Goal: Navigation & Orientation: Find specific page/section

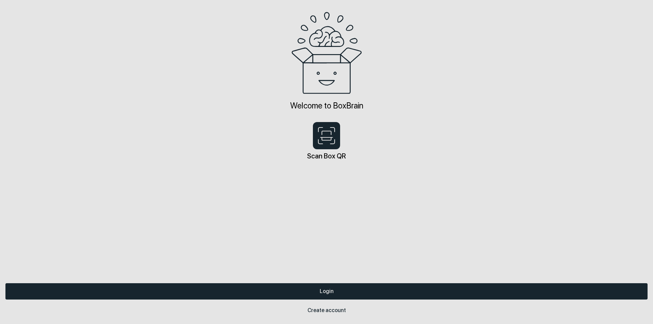
click at [335, 88] on icon at bounding box center [326, 52] width 71 height 83
click at [325, 40] on icon at bounding box center [326, 52] width 71 height 83
click at [325, 99] on div "Login Create account Welcome to BoxBrain Scan Box QR" at bounding box center [326, 81] width 653 height 162
click at [326, 141] on icon "button" at bounding box center [326, 135] width 17 height 17
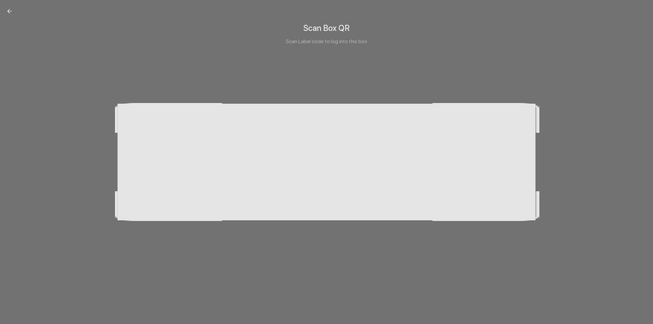
click at [362, 261] on div "Scan Box QR Scan Label code to log into this box" at bounding box center [326, 162] width 653 height 324
click at [7, 13] on icon "back" at bounding box center [9, 11] width 7 height 7
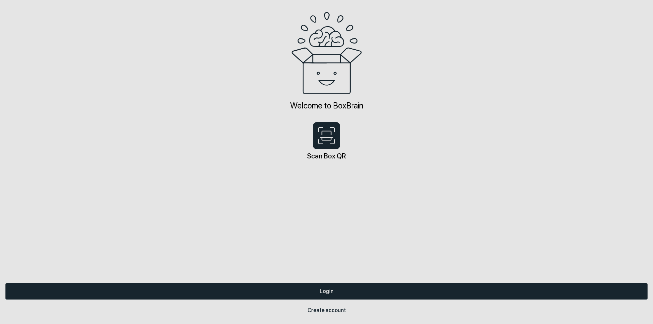
click at [391, 30] on div "Login Create account Welcome to BoxBrain Scan Box QR" at bounding box center [326, 81] width 653 height 162
